Goal: Task Accomplishment & Management: Use online tool/utility

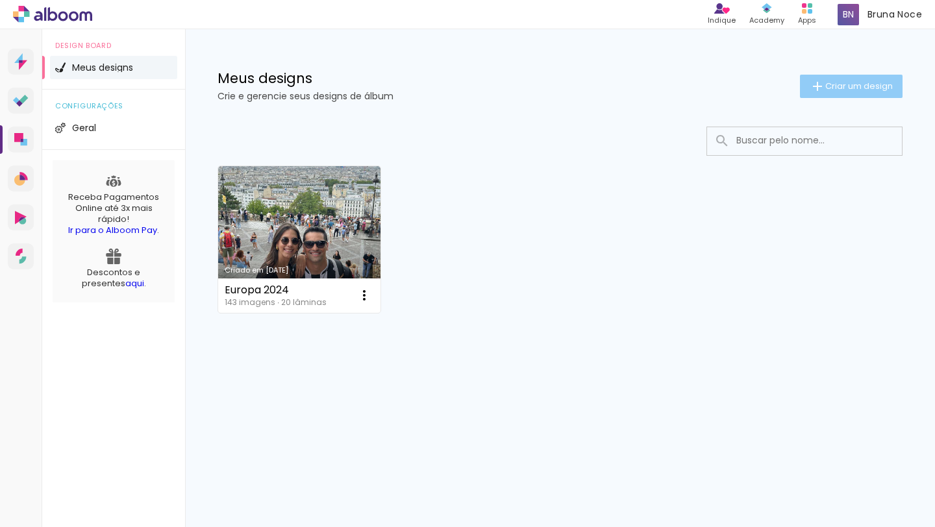
click at [818, 79] on iron-icon at bounding box center [817, 87] width 16 height 16
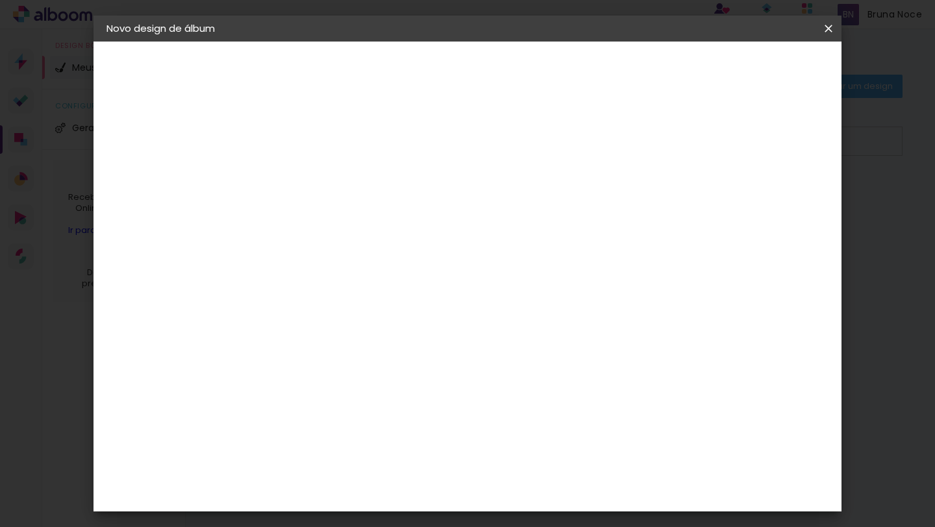
click at [319, 177] on input at bounding box center [319, 174] width 0 height 20
type input "Fábio - Casamento"
type paper-input "Fábio - Casamento"
click at [0, 0] on slot "Avançar" at bounding box center [0, 0] width 0 height 0
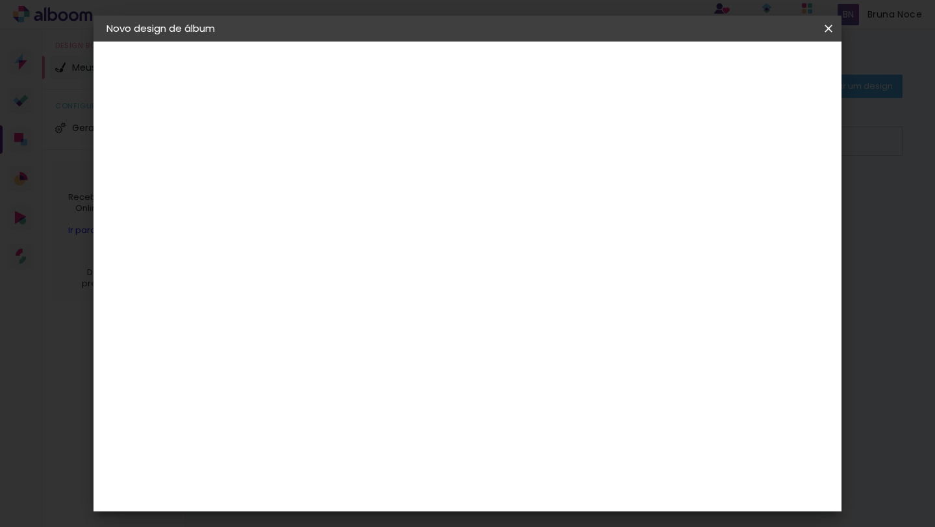
click at [350, 490] on div "Criativa Álbuns" at bounding box center [330, 500] width 40 height 21
click at [0, 0] on slot "Avançar" at bounding box center [0, 0] width 0 height 0
click at [369, 216] on input "text" at bounding box center [344, 226] width 51 height 20
click at [578, 216] on paper-item "Fotolivro Premium" at bounding box center [552, 216] width 260 height 26
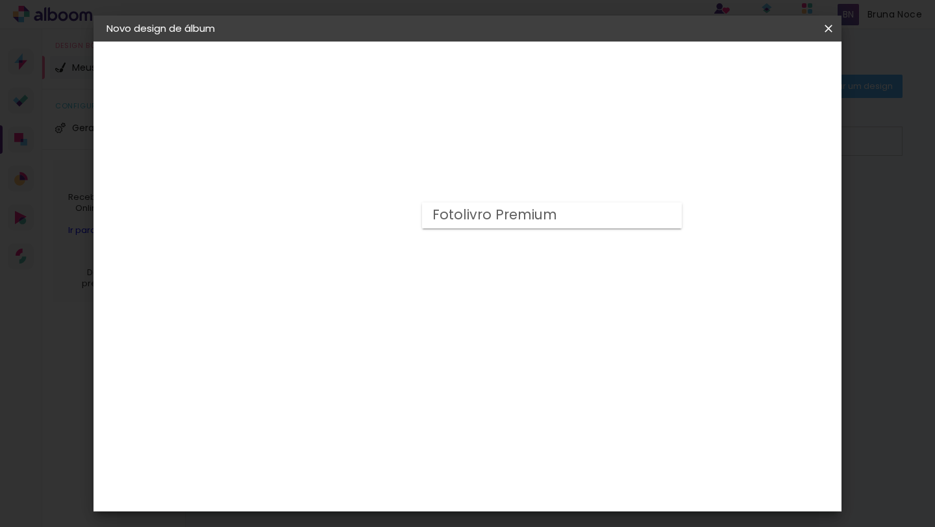
type input "Fotolivro Premium"
click at [454, 451] on span "15 × 15 cm" at bounding box center [430, 468] width 48 height 34
click at [0, 0] on slot "Avançar" at bounding box center [0, 0] width 0 height 0
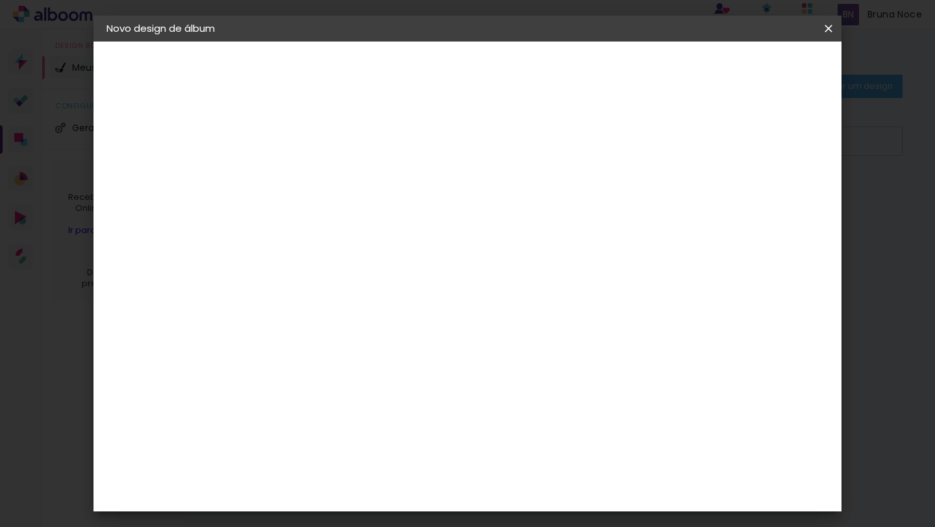
click at [684, 142] on div at bounding box center [678, 140] width 12 height 12
type paper-checkbox "on"
